Goal: Transaction & Acquisition: Purchase product/service

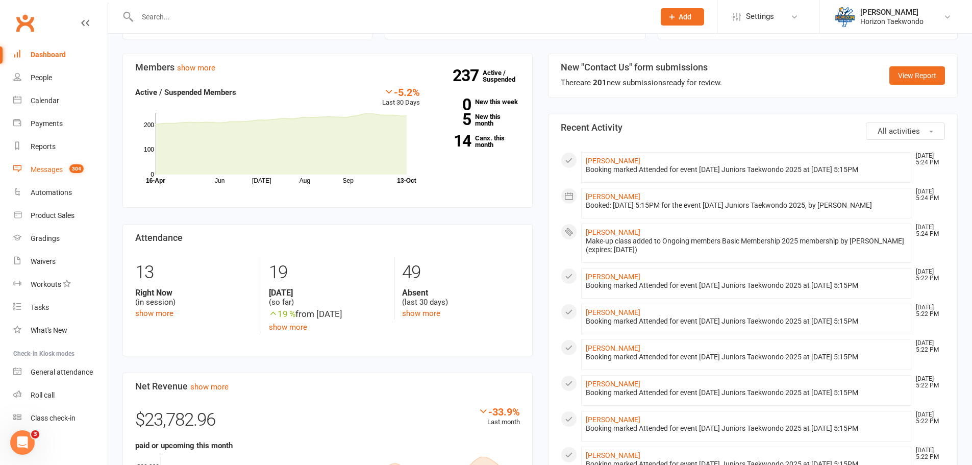
click at [60, 171] on div "Messages" at bounding box center [47, 169] width 32 height 8
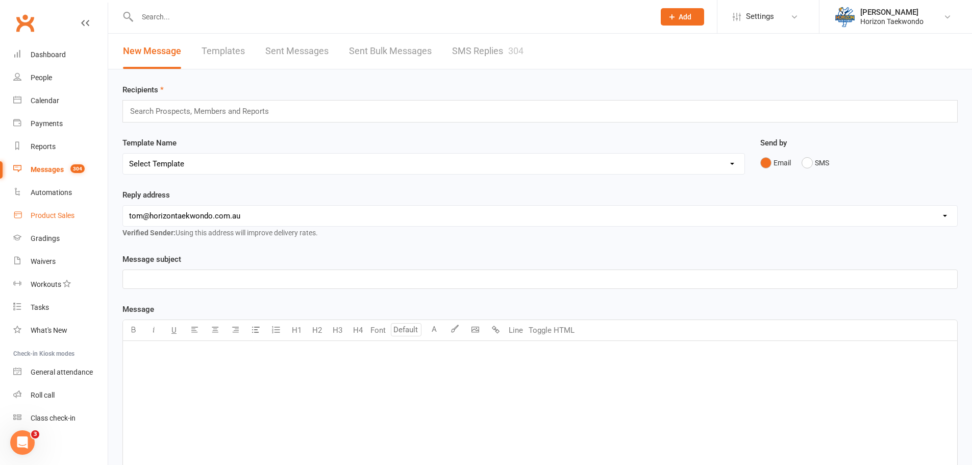
click at [66, 221] on link "Product Sales" at bounding box center [60, 215] width 94 height 23
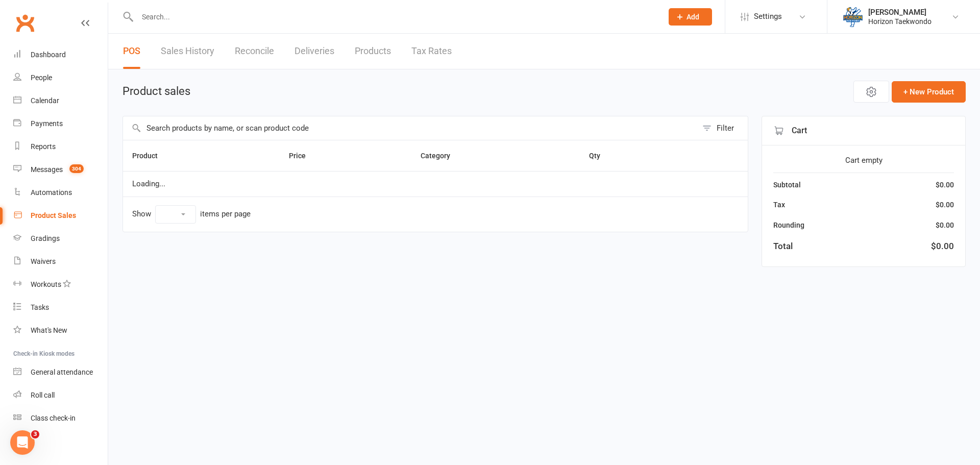
select select "100"
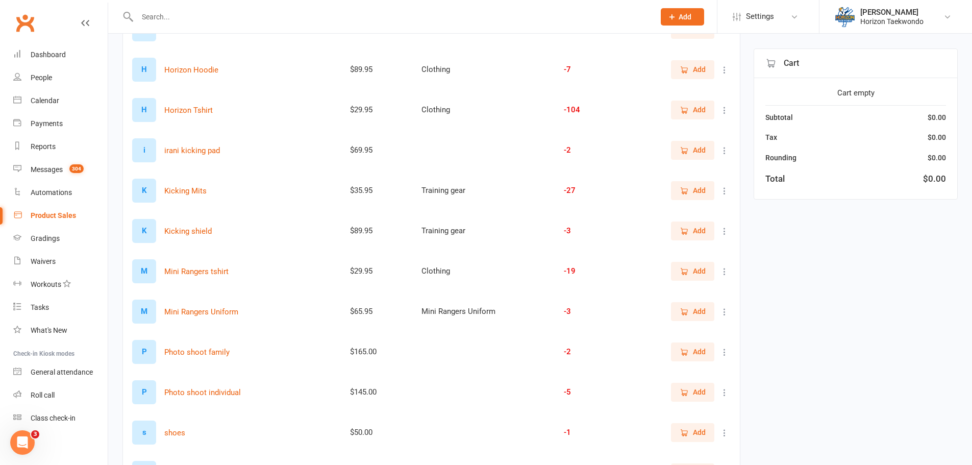
scroll to position [337, 0]
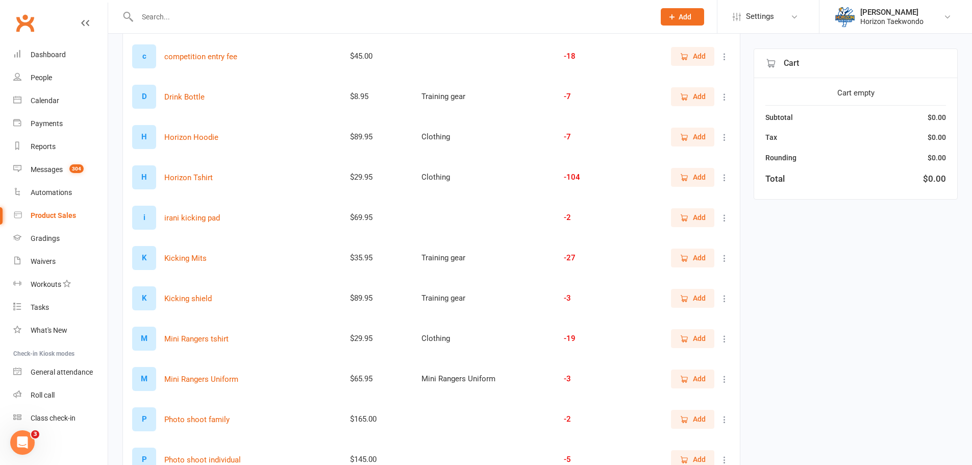
click at [690, 182] on span "Add" at bounding box center [693, 177] width 26 height 11
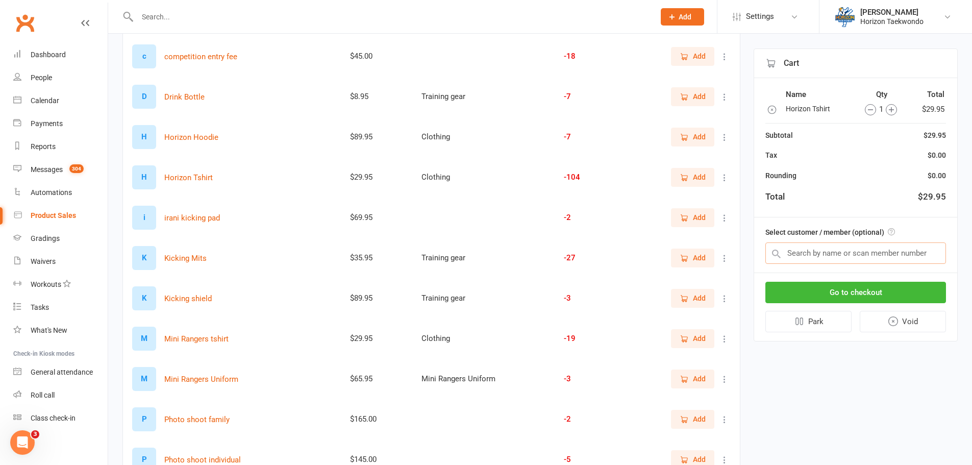
click at [789, 252] on input "text" at bounding box center [856, 252] width 181 height 21
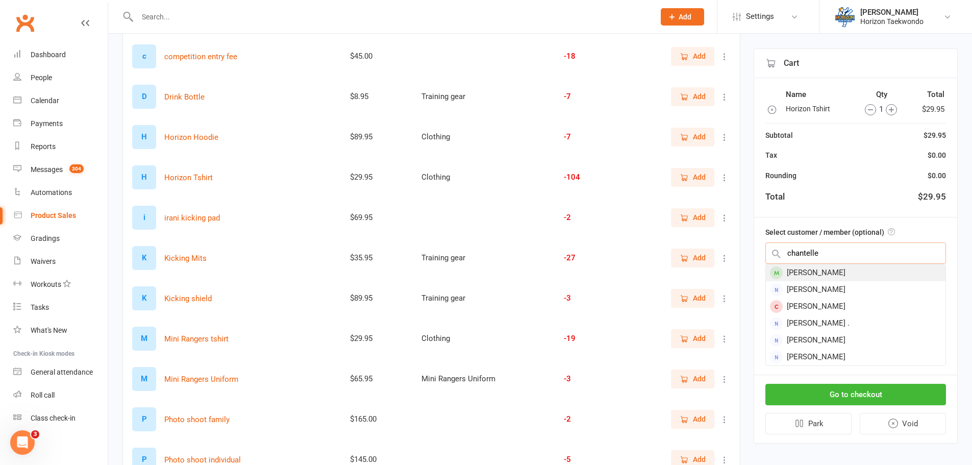
type input "chantelle"
click at [851, 275] on div "[PERSON_NAME]" at bounding box center [856, 272] width 180 height 17
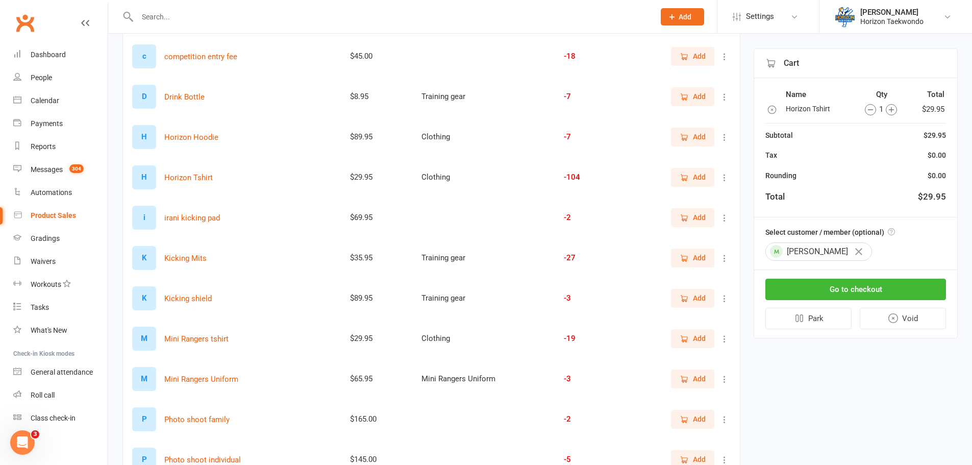
click at [894, 110] on icon "button" at bounding box center [891, 109] width 11 height 11
click at [875, 286] on button "Go to checkout" at bounding box center [856, 289] width 181 height 21
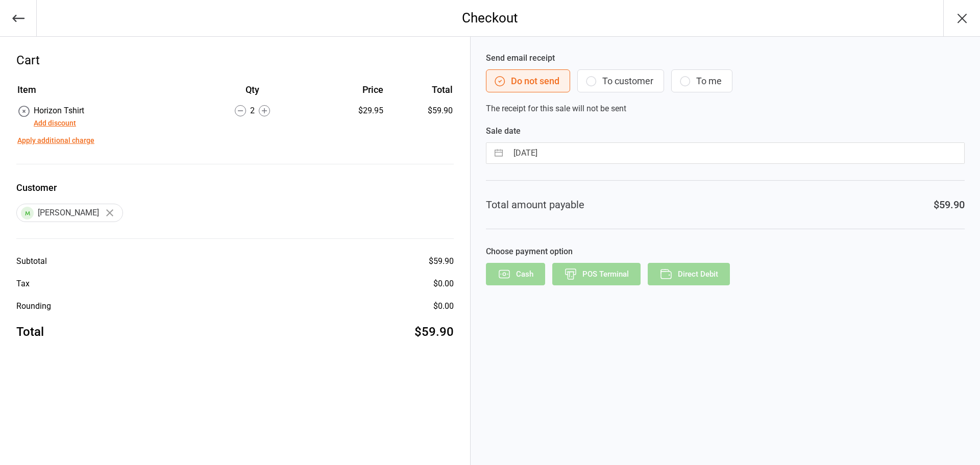
click at [627, 80] on button "To customer" at bounding box center [620, 80] width 87 height 23
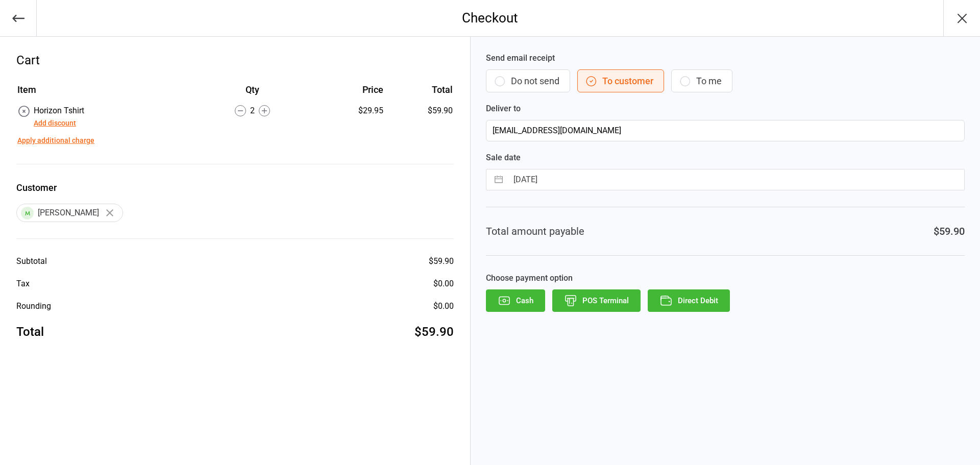
click at [686, 298] on button "Direct Debit" at bounding box center [689, 300] width 82 height 22
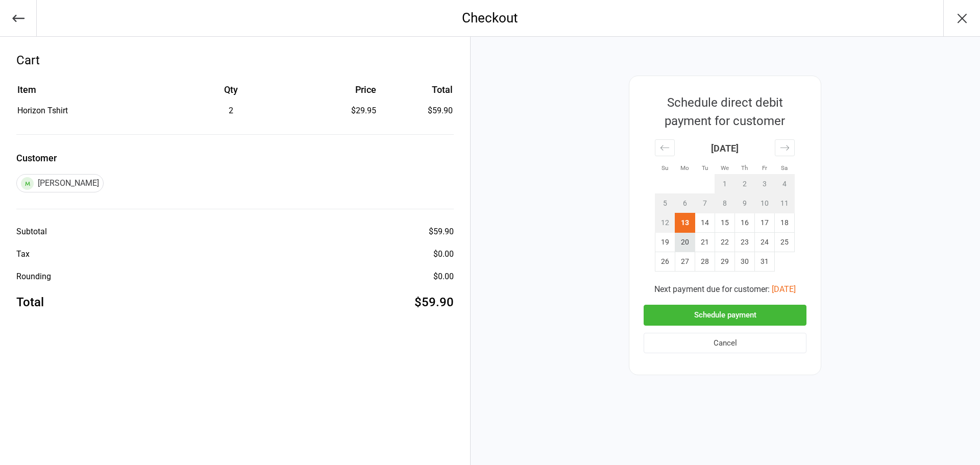
click at [692, 237] on td "20" at bounding box center [685, 242] width 20 height 19
click at [753, 318] on button "Schedule payment" at bounding box center [725, 315] width 163 height 21
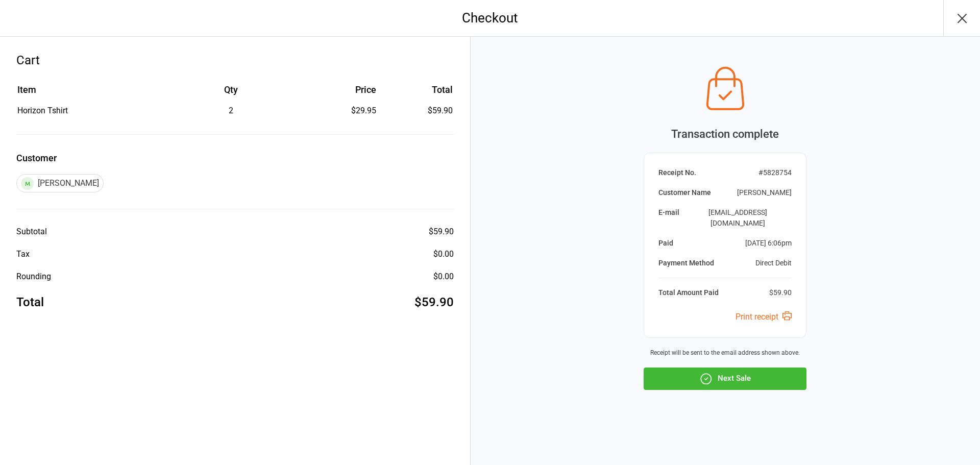
click at [738, 368] on button "Next Sale" at bounding box center [725, 379] width 163 height 22
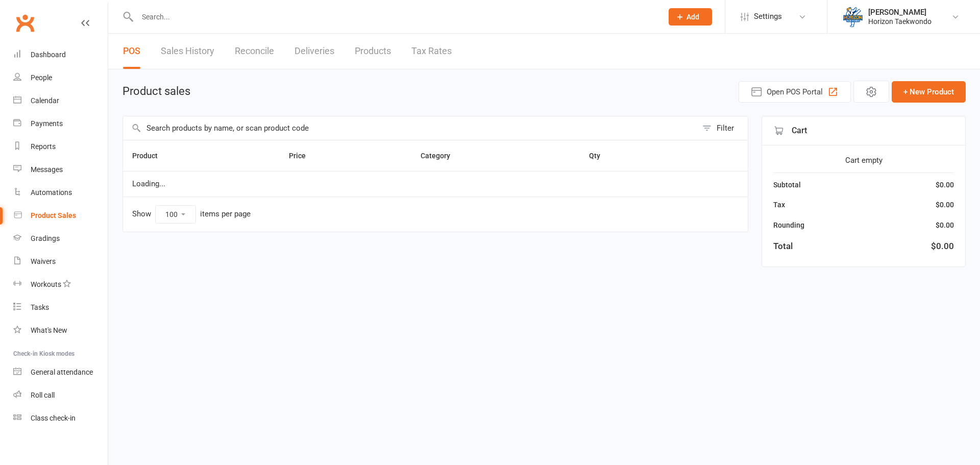
select select "100"
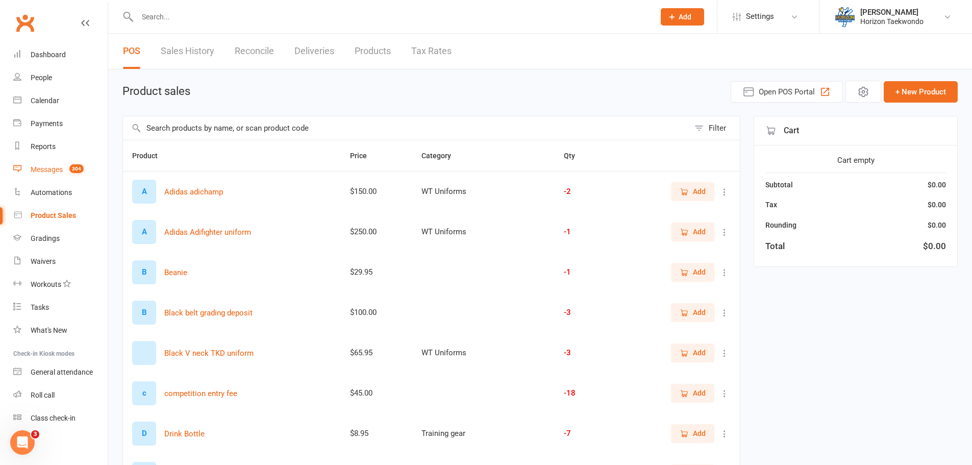
drag, startPoint x: 67, startPoint y: 161, endPoint x: 71, endPoint y: 155, distance: 7.7
click at [67, 161] on link "Messages 304" at bounding box center [60, 169] width 94 height 23
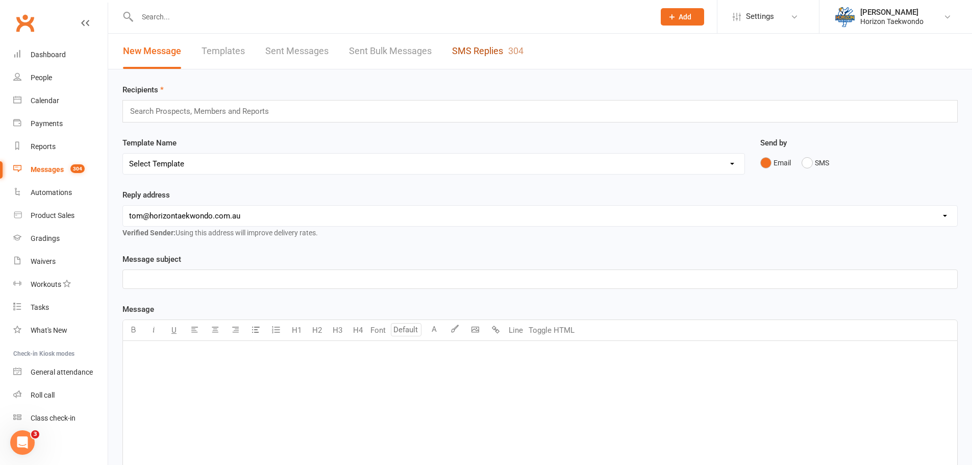
click at [472, 64] on link "SMS Replies 304" at bounding box center [487, 51] width 71 height 35
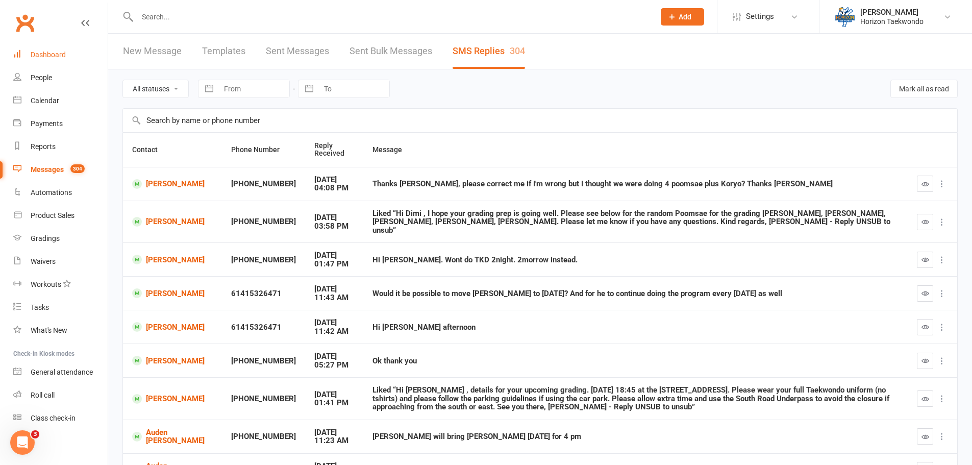
click at [58, 53] on div "Dashboard" at bounding box center [48, 55] width 35 height 8
